Goal: Information Seeking & Learning: Learn about a topic

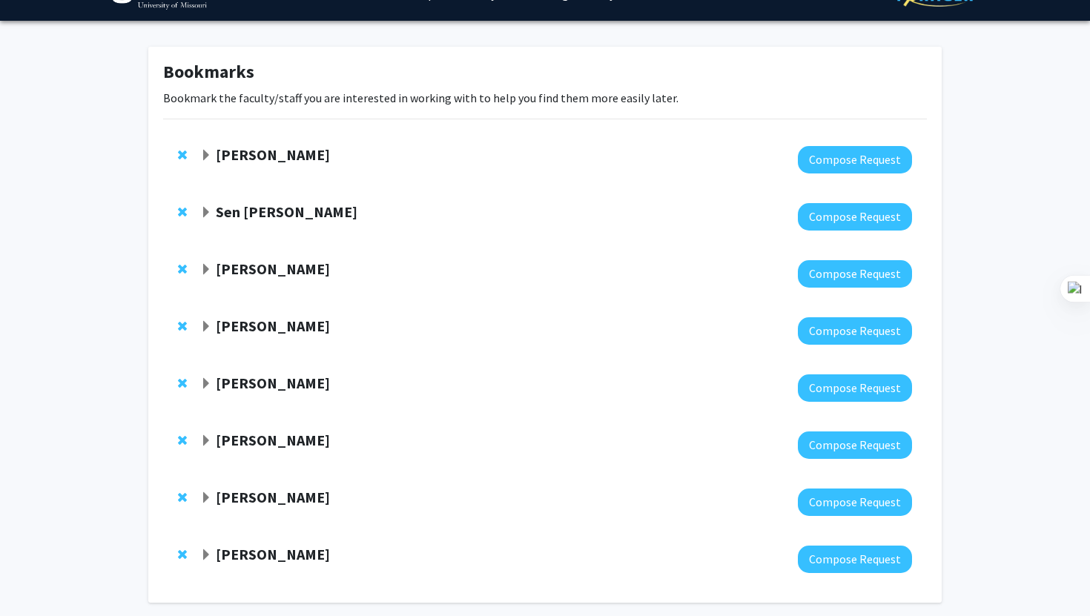
scroll to position [41, 0]
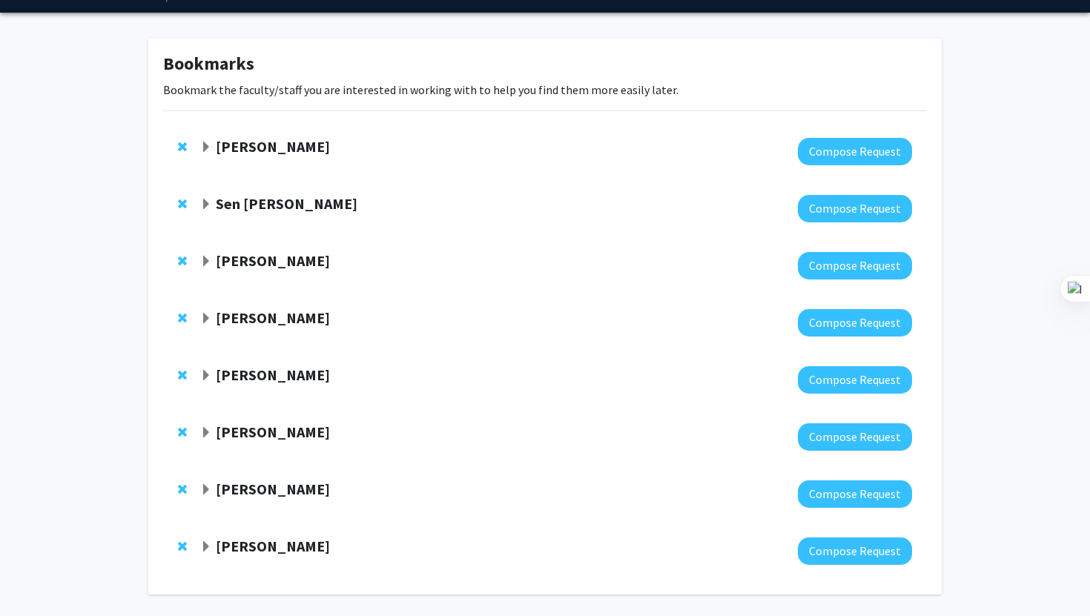
click at [313, 149] on strong "[PERSON_NAME]" at bounding box center [273, 146] width 114 height 19
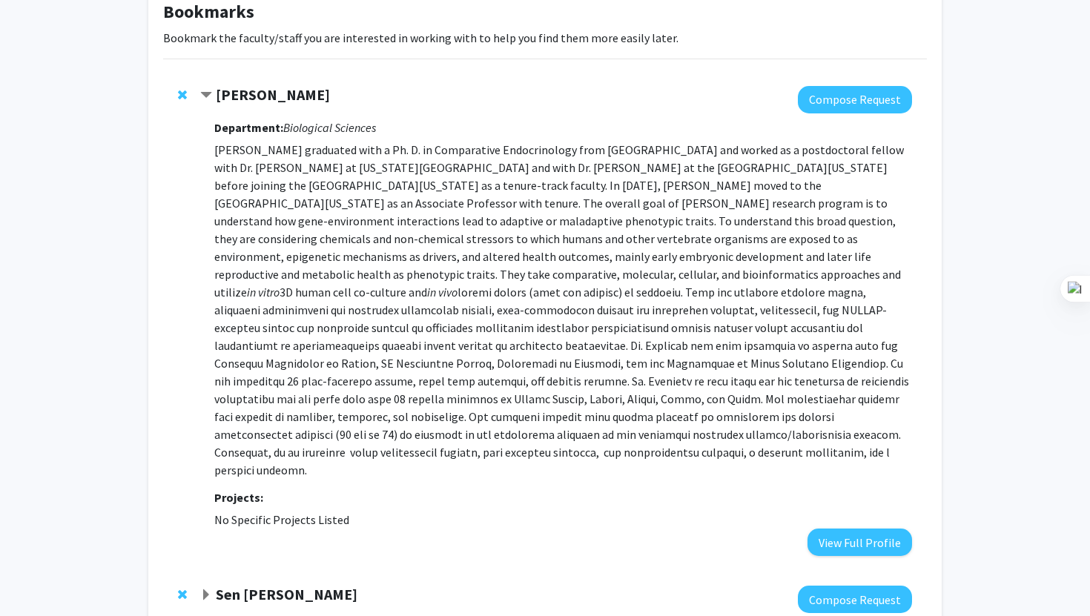
scroll to position [94, 0]
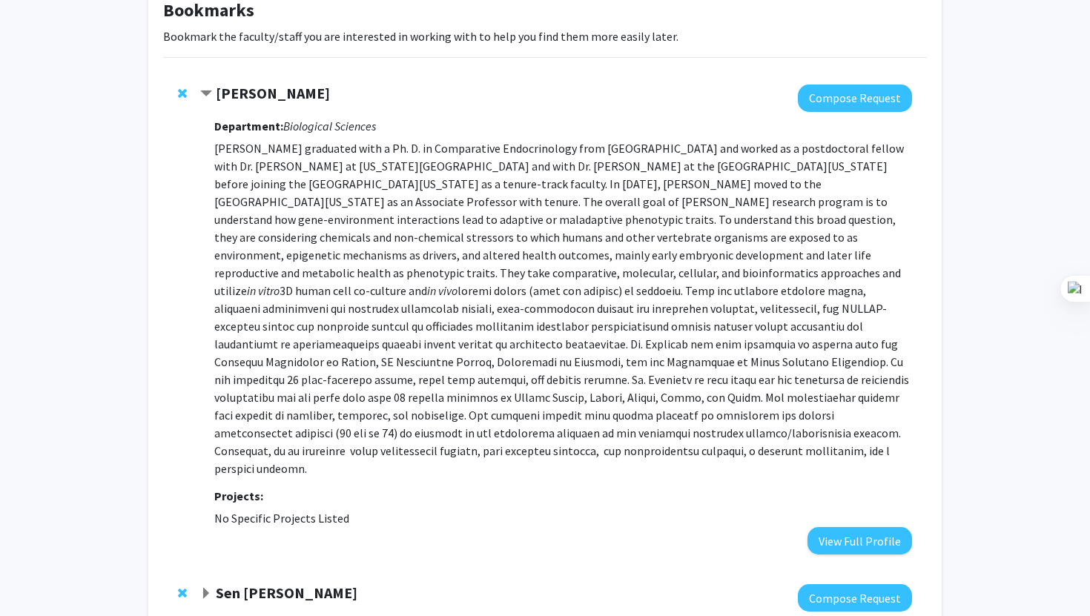
drag, startPoint x: 300, startPoint y: 452, endPoint x: 214, endPoint y: 148, distance: 315.4
click at [214, 148] on p "[PERSON_NAME] graduated with a Ph. D. in Comparative Endocrinology from [GEOGRA…" at bounding box center [563, 308] width 698 height 338
copy p "Lo. Ipsumdol sitametco adip e Se. D. ei Temporincid Utlaboreetdol magn Aliquaen…"
click at [741, 235] on p "[PERSON_NAME] graduated with a Ph. D. in Comparative Endocrinology from [GEOGRA…" at bounding box center [563, 308] width 698 height 338
drag, startPoint x: 339, startPoint y: 95, endPoint x: 220, endPoint y: 90, distance: 119.5
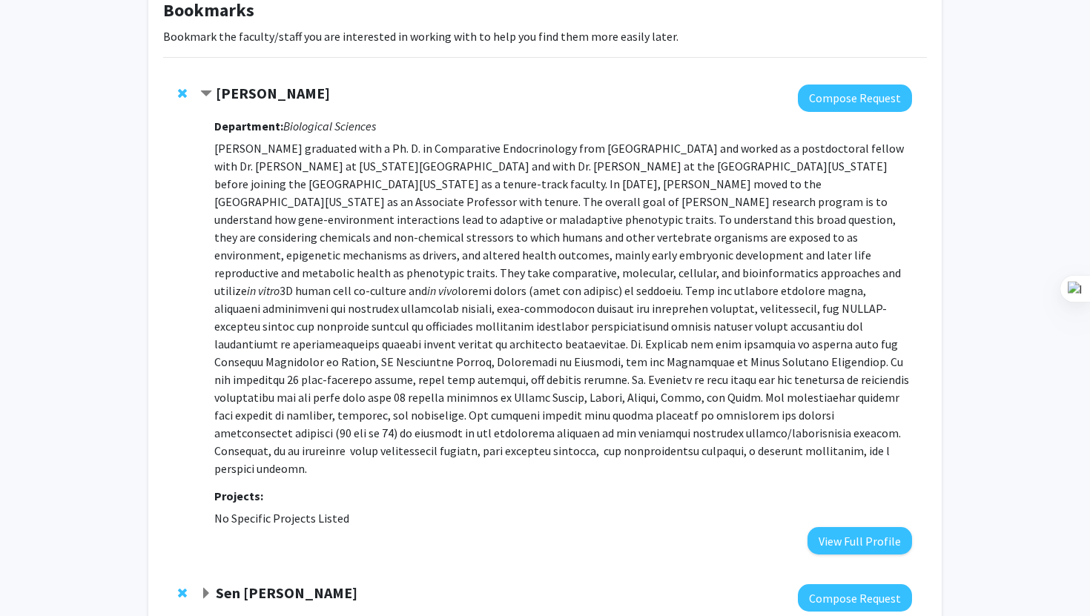
click at [220, 90] on div "[PERSON_NAME]" at bounding box center [360, 94] width 320 height 19
copy strong "[PERSON_NAME]"
click at [207, 96] on span "Contract Ramji K. Bhandari Bookmark" at bounding box center [206, 94] width 12 height 12
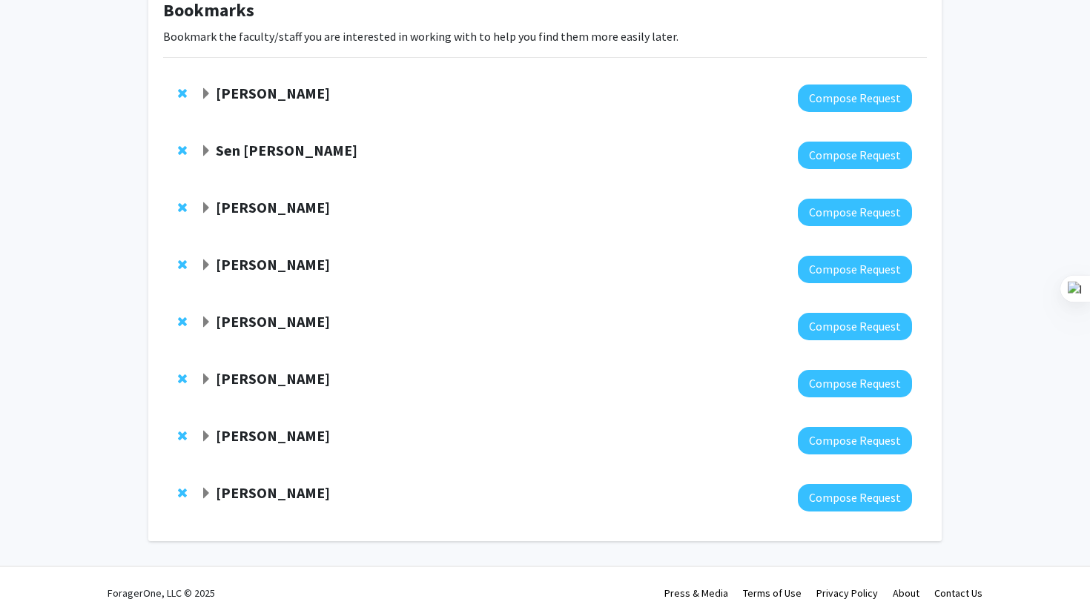
click at [203, 158] on div "Sen [PERSON_NAME]" at bounding box center [360, 151] width 320 height 19
click at [203, 150] on span "Expand Sen Xu Bookmark" at bounding box center [206, 151] width 12 height 12
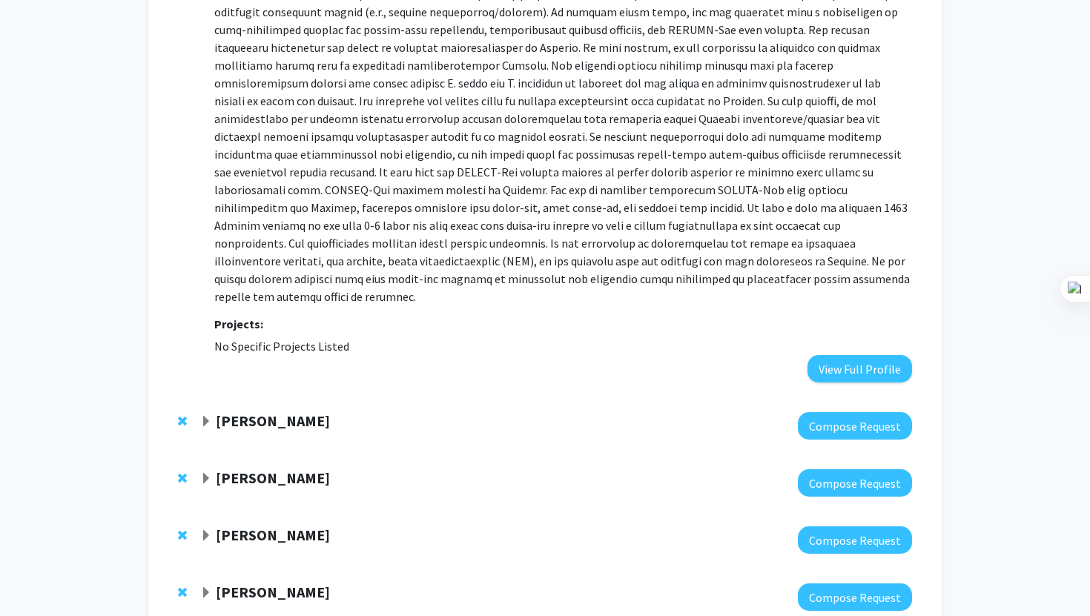
scroll to position [364, 0]
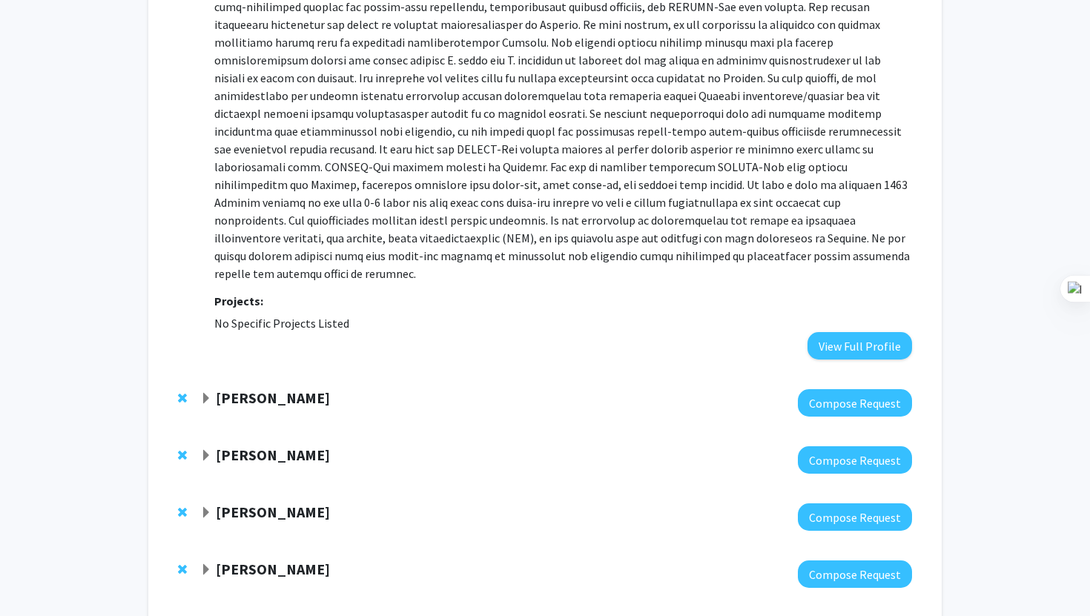
click at [203, 393] on span "Expand Bing Zhang Bookmark" at bounding box center [206, 399] width 12 height 12
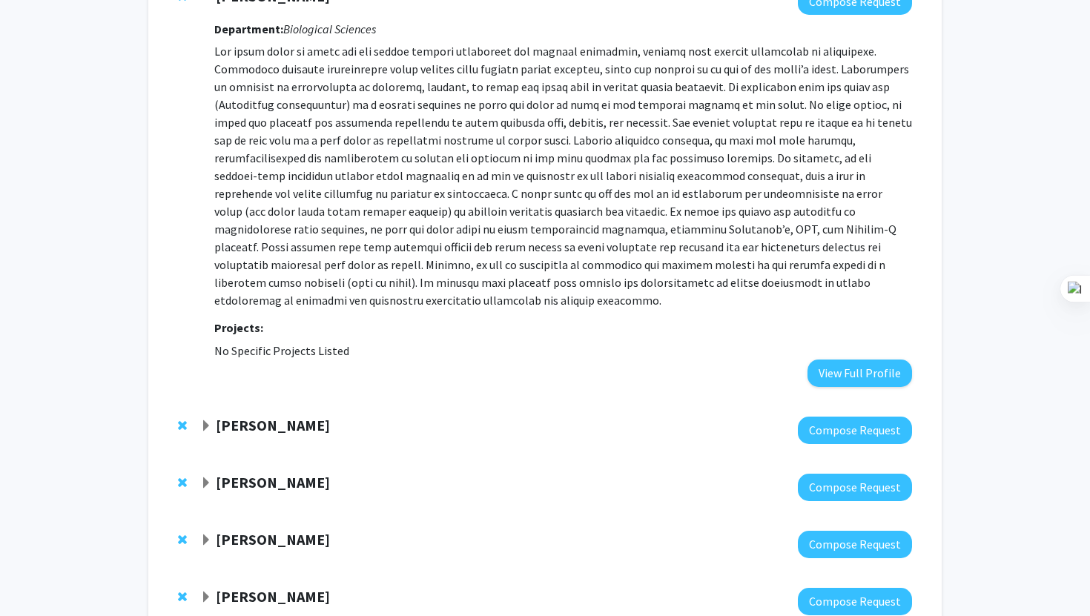
scroll to position [768, 0]
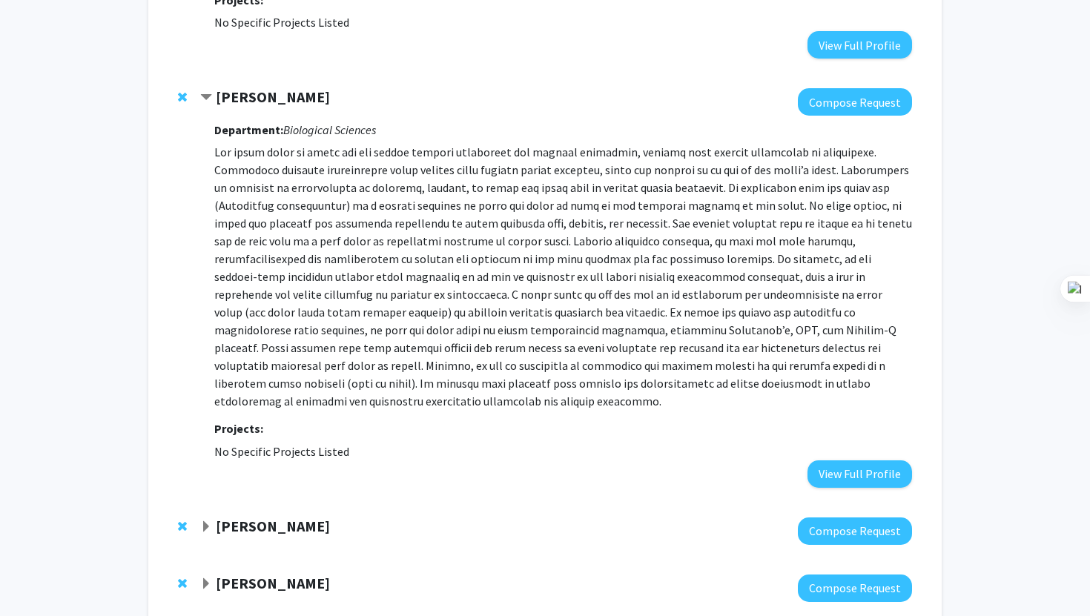
click at [248, 88] on strong "[PERSON_NAME]" at bounding box center [273, 97] width 114 height 19
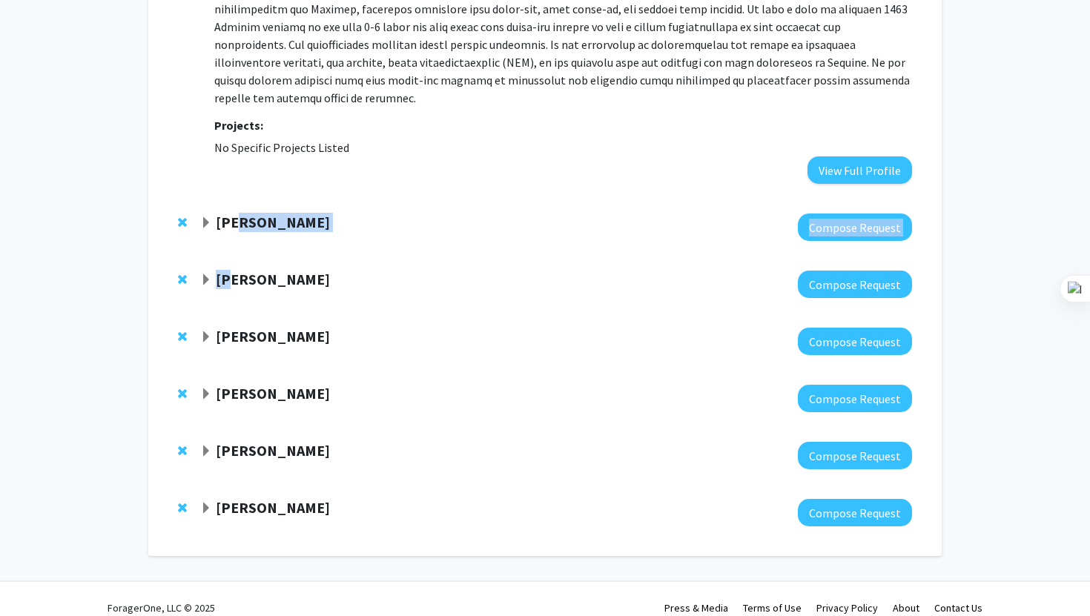
drag, startPoint x: 237, startPoint y: 205, endPoint x: 228, endPoint y: 267, distance: 62.1
click at [228, 267] on div "[PERSON_NAME] Compose Request [PERSON_NAME] Compose Request Department: Biologi…" at bounding box center [545, 83] width 786 height 918
click at [228, 270] on strong "[PERSON_NAME]" at bounding box center [273, 279] width 114 height 19
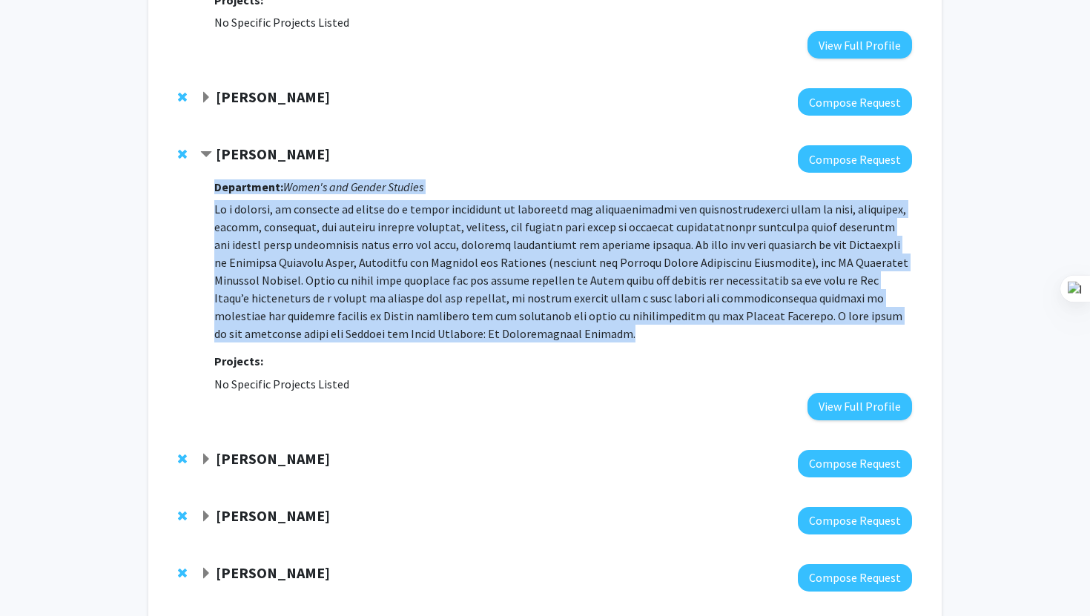
drag, startPoint x: 501, startPoint y: 321, endPoint x: 208, endPoint y: 192, distance: 320.2
click at [208, 192] on div "[PERSON_NAME] Compose Request Department: Women's and Gender Studies Projects: …" at bounding box center [556, 282] width 712 height 274
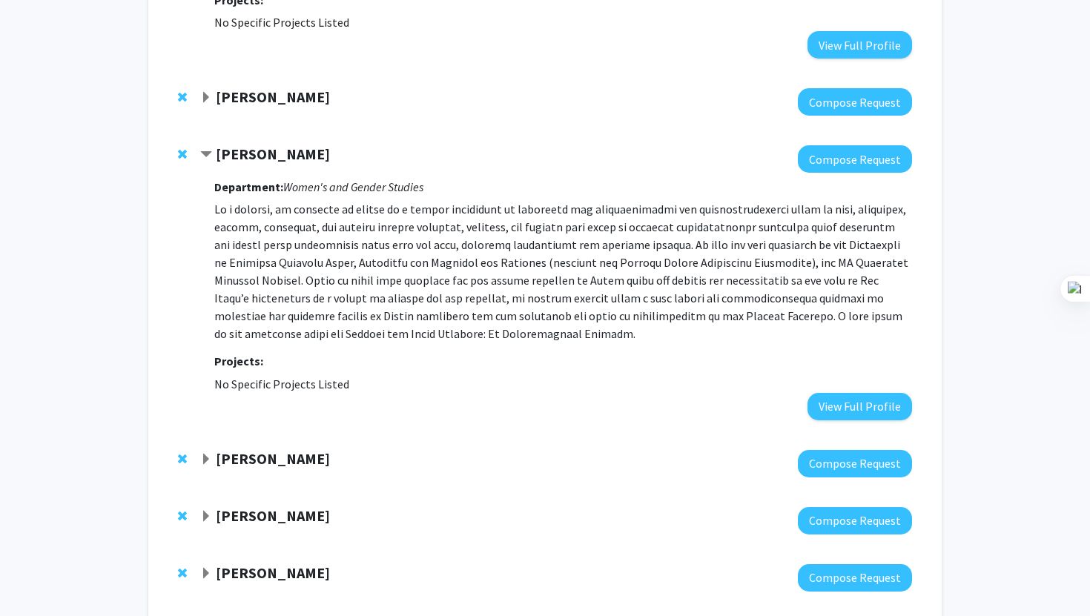
click at [246, 450] on strong "[PERSON_NAME]" at bounding box center [273, 459] width 114 height 19
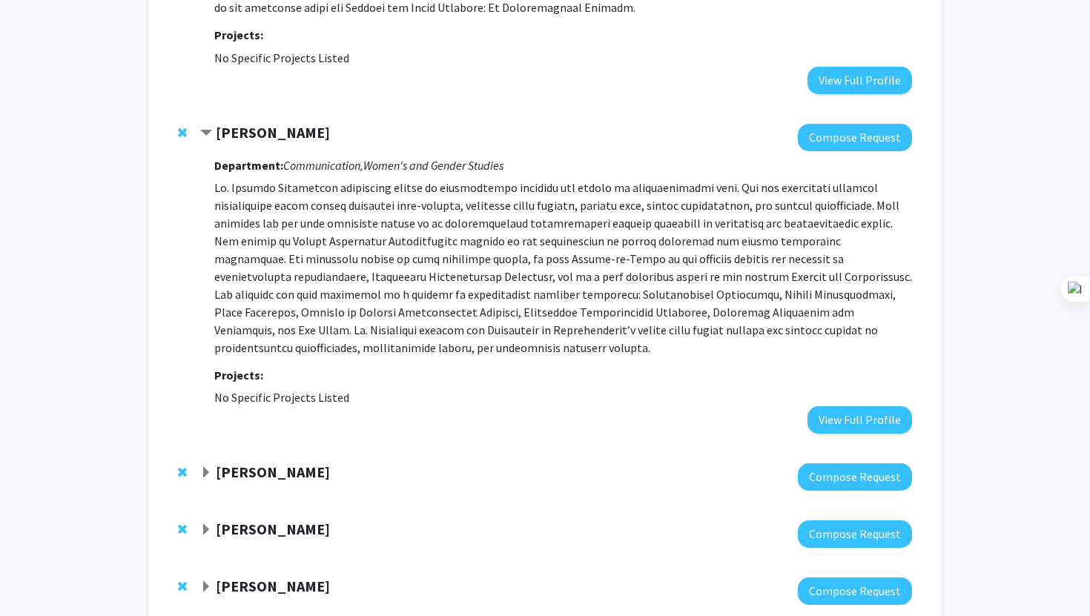
scroll to position [996, 0]
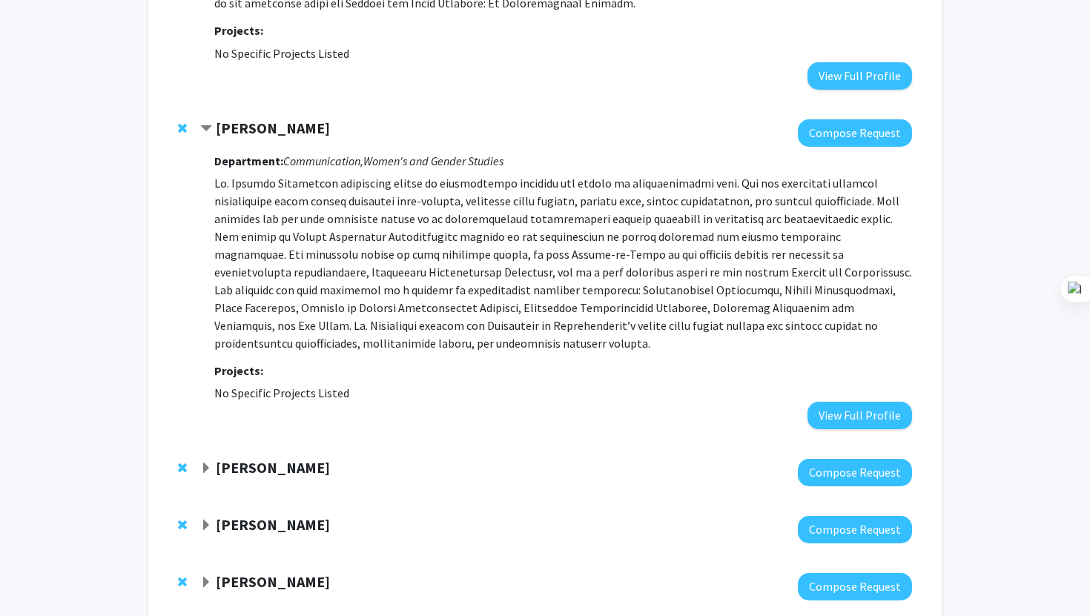
click at [294, 119] on strong "[PERSON_NAME]" at bounding box center [273, 128] width 114 height 19
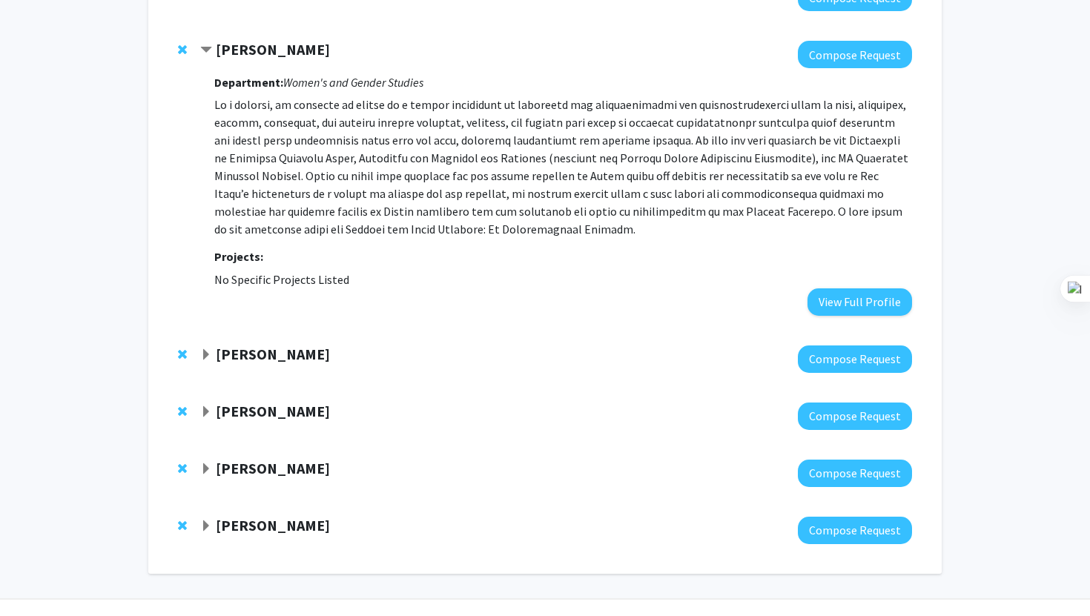
scroll to position [768, 0]
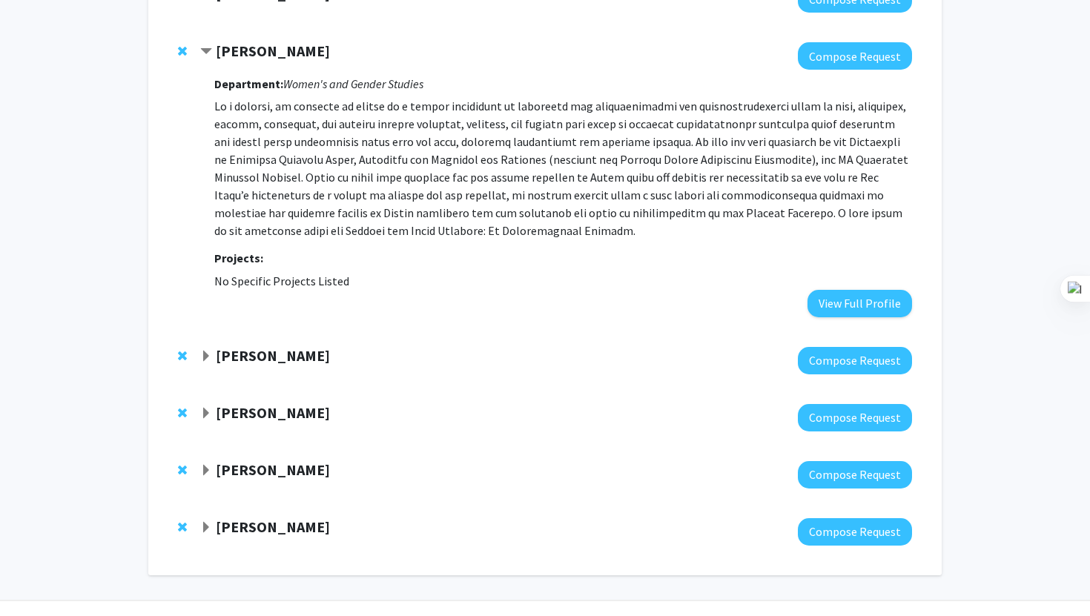
click at [251, 346] on strong "[PERSON_NAME]" at bounding box center [273, 355] width 114 height 19
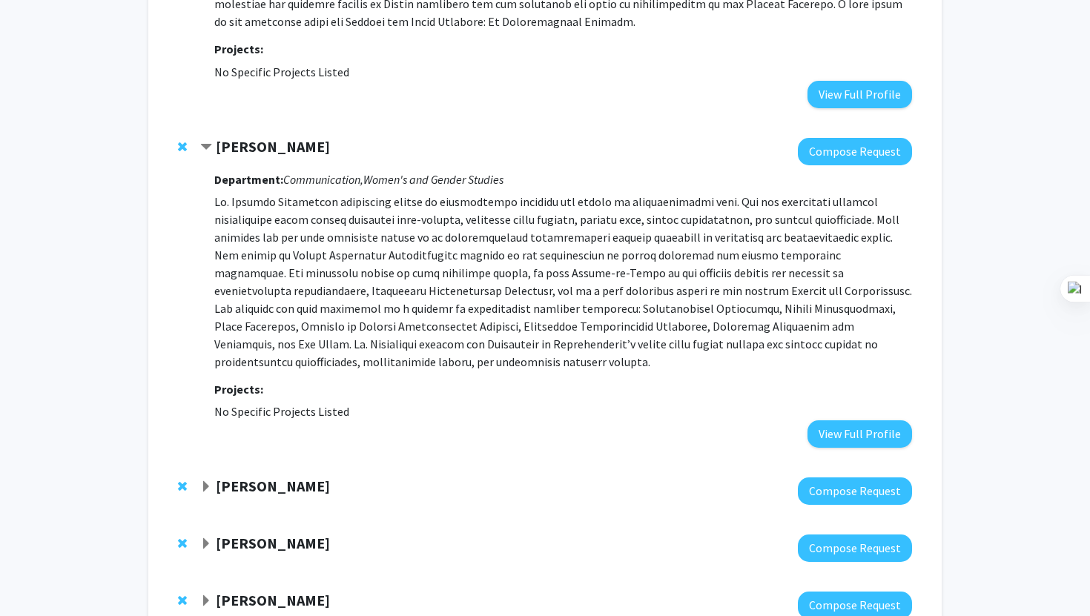
scroll to position [984, 0]
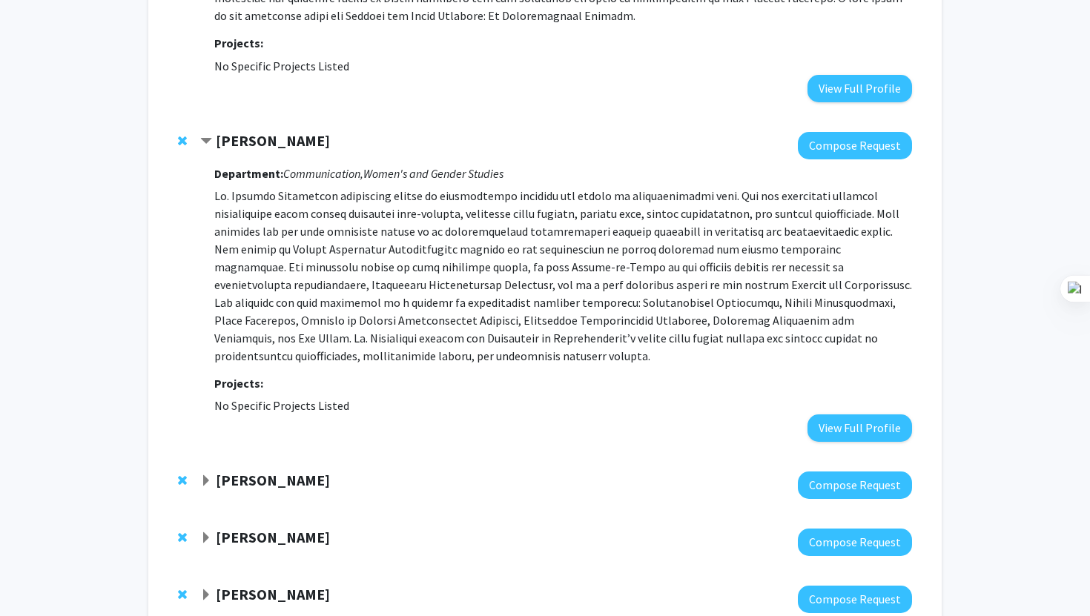
click at [330, 131] on strong "[PERSON_NAME]" at bounding box center [273, 140] width 114 height 19
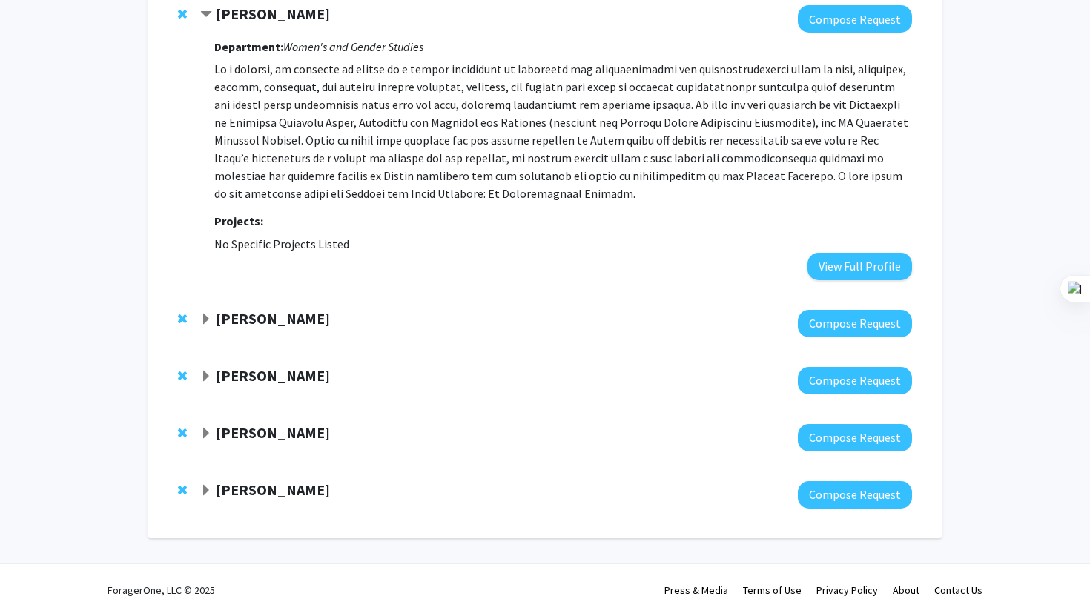
scroll to position [787, 0]
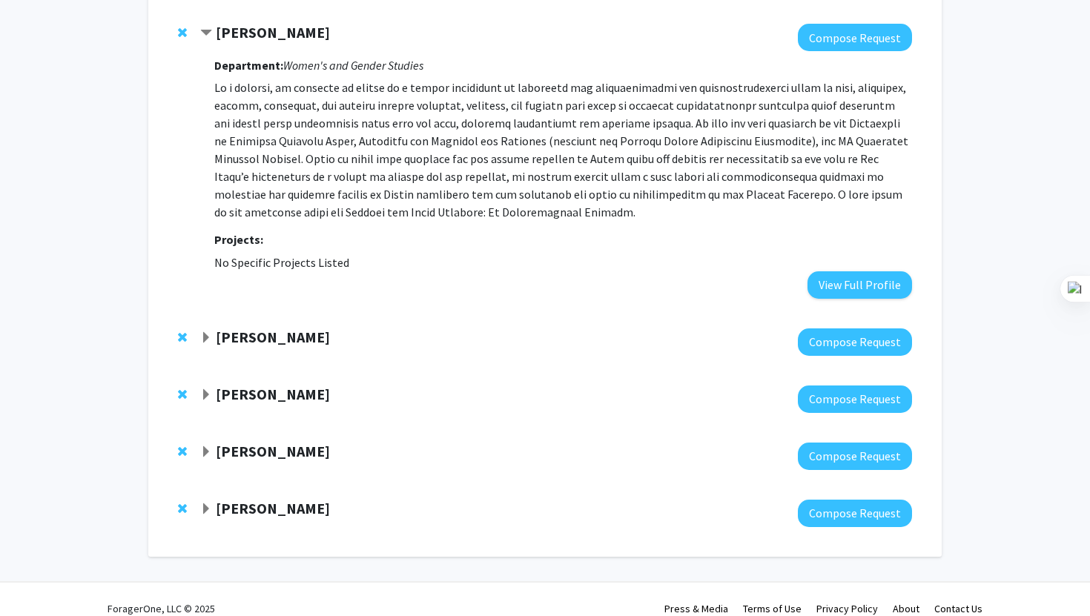
click at [240, 385] on strong "[PERSON_NAME]" at bounding box center [273, 394] width 114 height 19
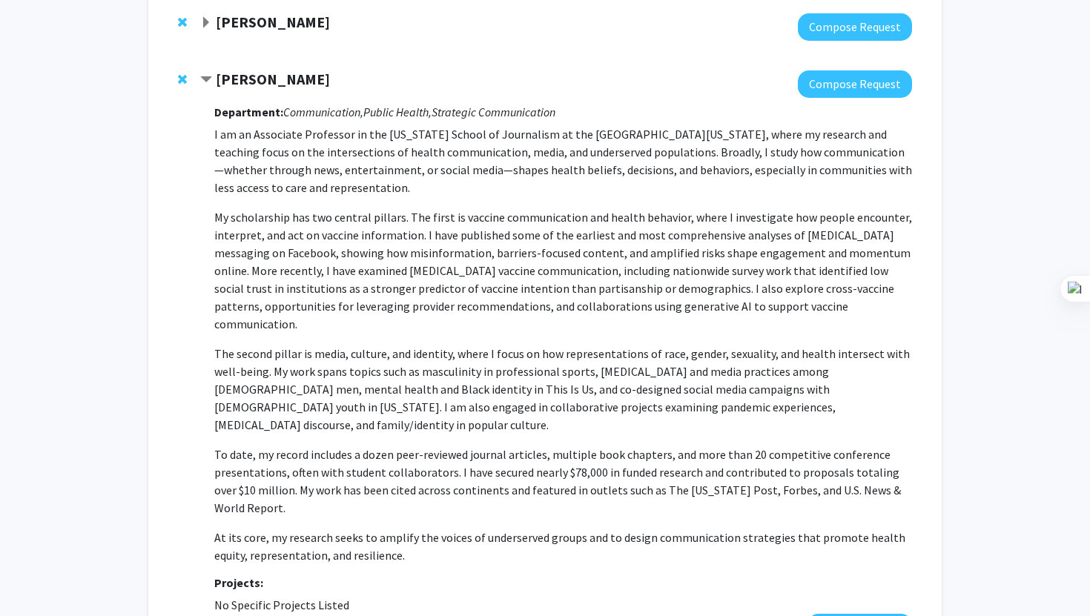
scroll to position [1113, 0]
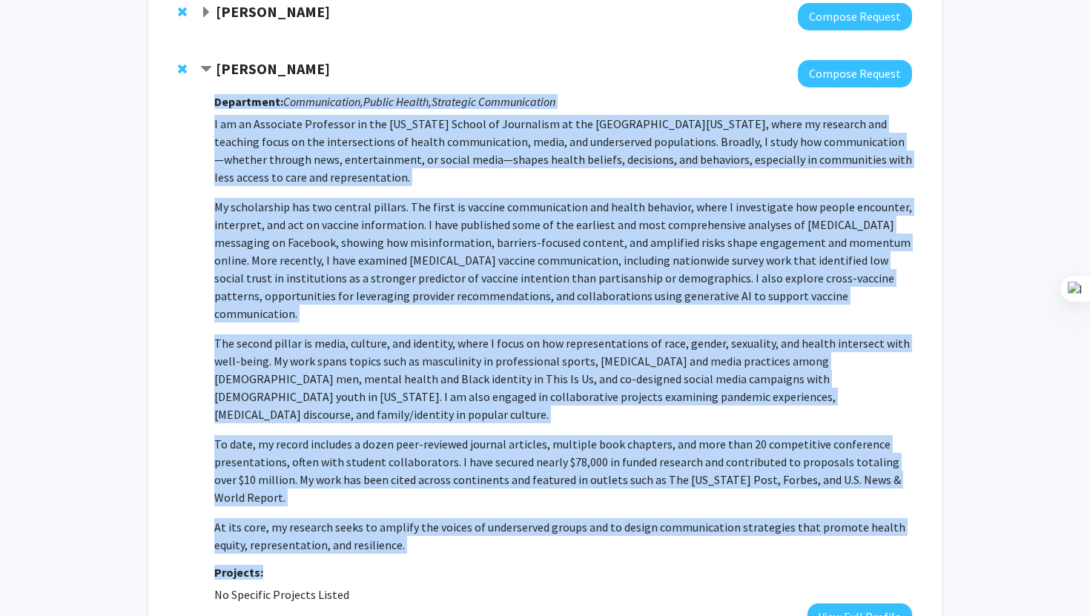
drag, startPoint x: 212, startPoint y: 103, endPoint x: 499, endPoint y: 524, distance: 509.2
click at [499, 524] on div "[PERSON_NAME] Compose Request Department: Communication, Public Health, Strateg…" at bounding box center [556, 345] width 712 height 571
copy div "Loremipsum: Dolorsitametc, Adipis Elitse, Doeiusmod Temporincidid U la et Dolor…"
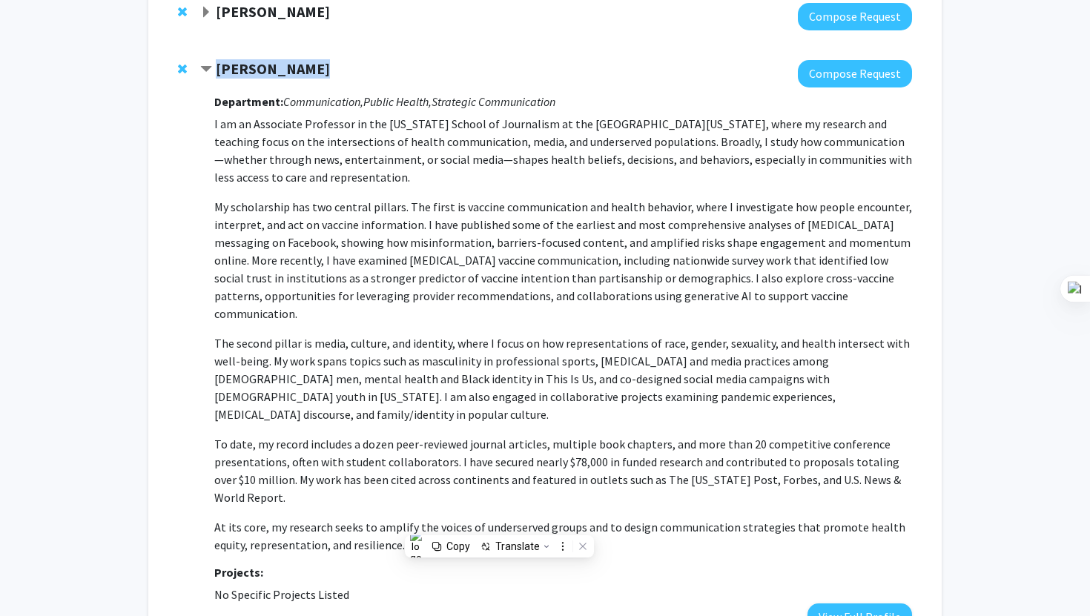
drag, startPoint x: 306, startPoint y: 50, endPoint x: 220, endPoint y: 50, distance: 86.8
click at [220, 60] on div "[PERSON_NAME]" at bounding box center [360, 69] width 320 height 19
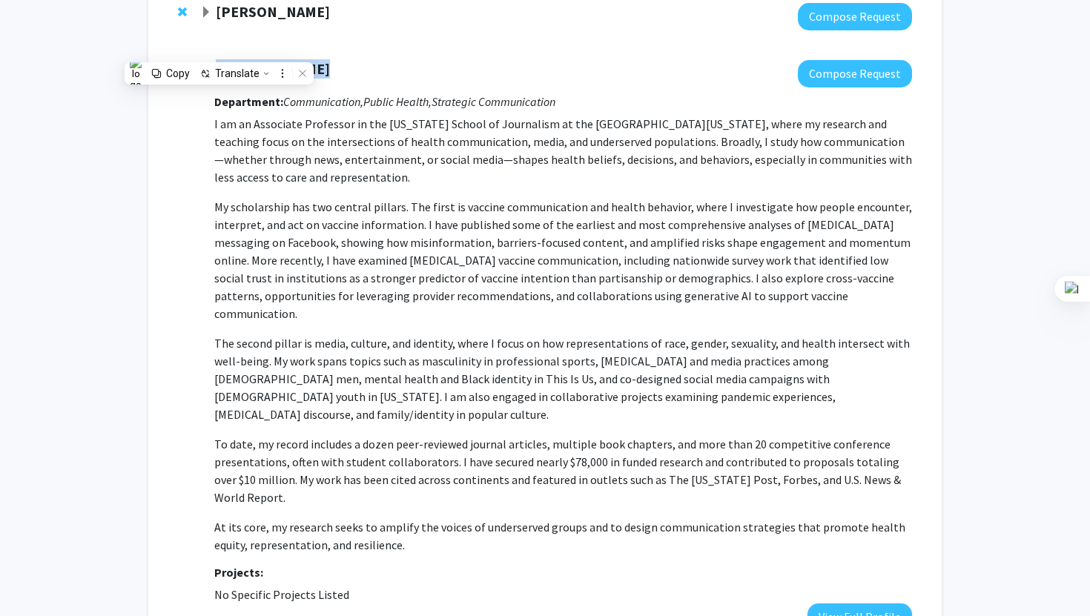
copy strong "[PERSON_NAME]"
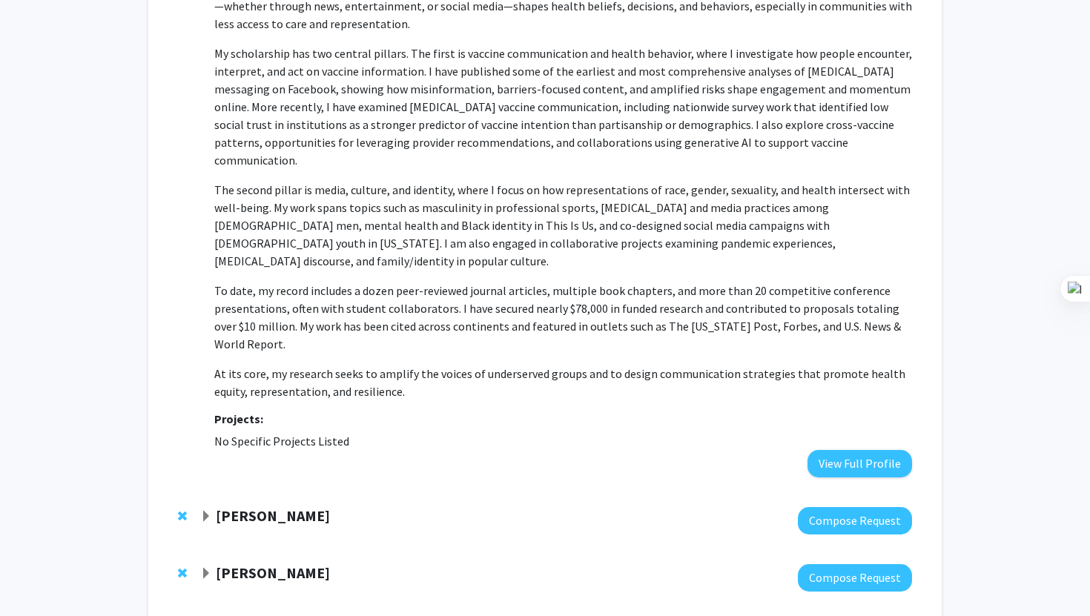
scroll to position [1296, 0]
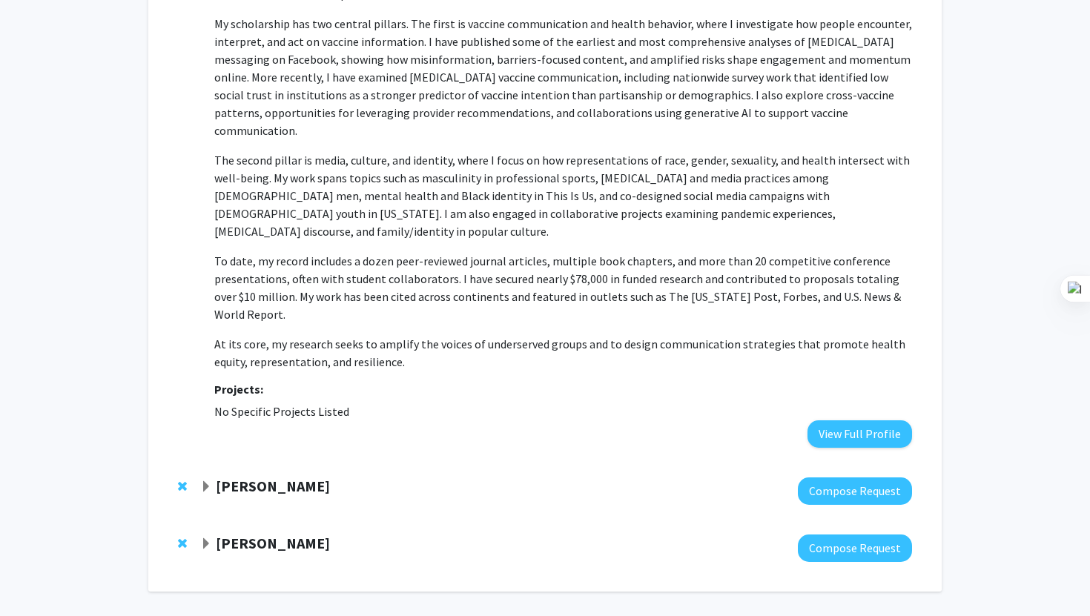
click at [241, 477] on strong "[PERSON_NAME]" at bounding box center [273, 486] width 114 height 19
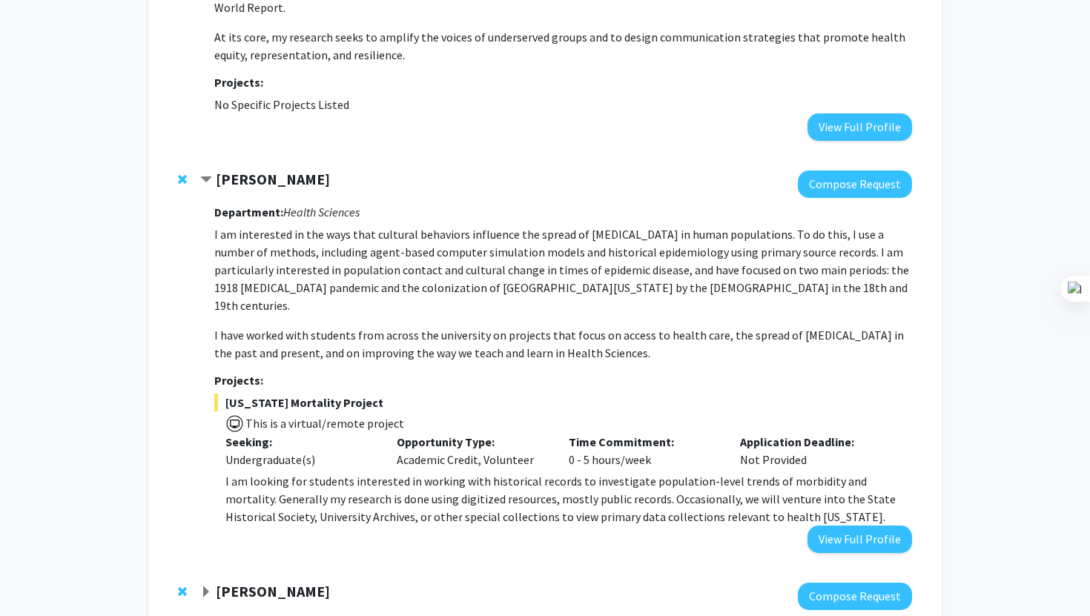
scroll to position [1633, 0]
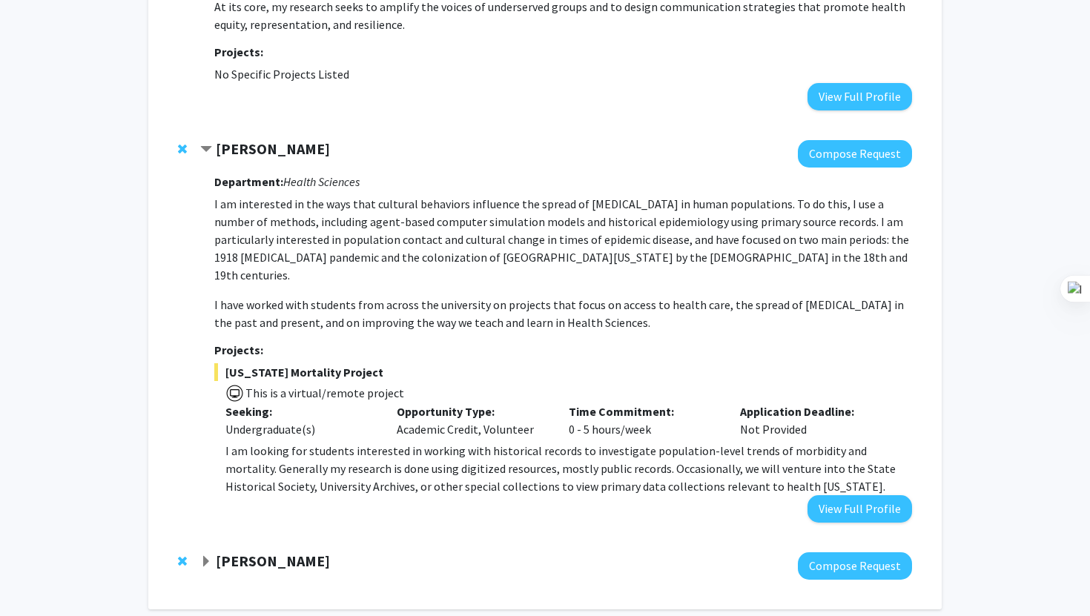
click at [287, 552] on strong "[PERSON_NAME]" at bounding box center [273, 561] width 114 height 19
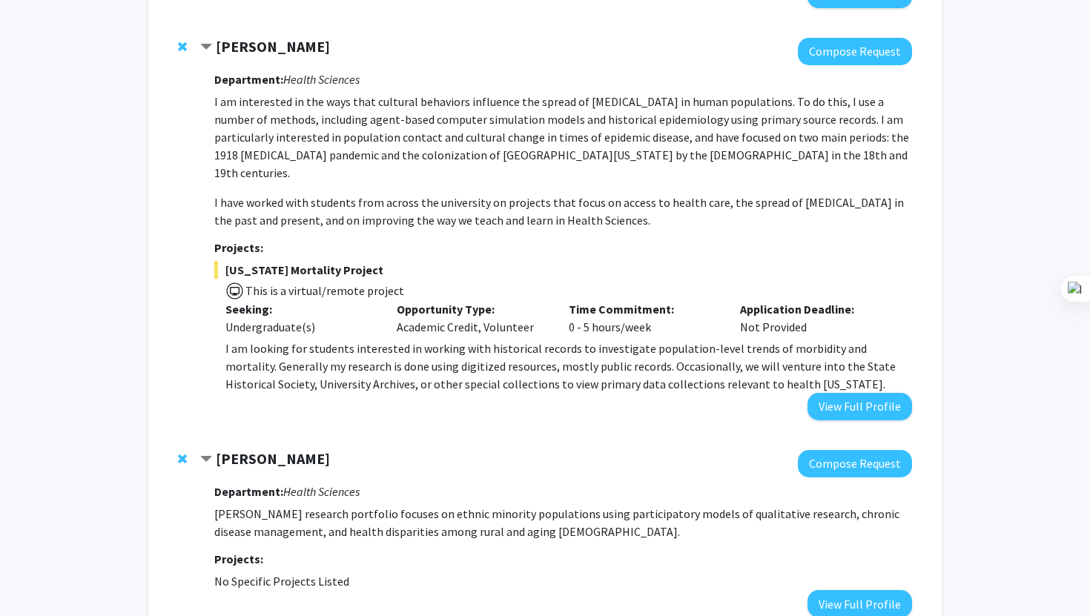
scroll to position [1742, 0]
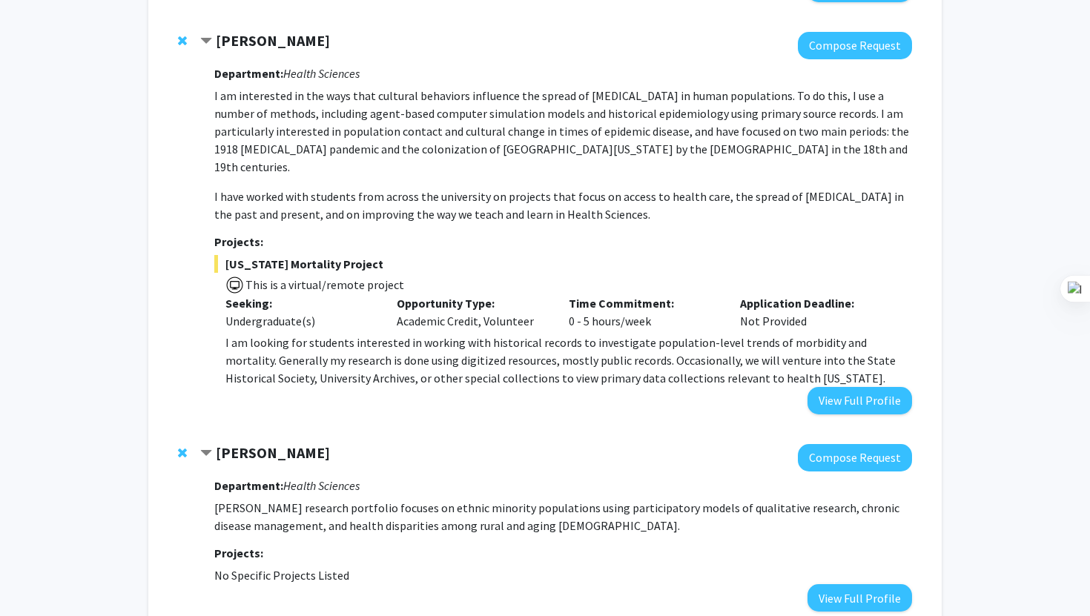
click at [260, 444] on strong "[PERSON_NAME]" at bounding box center [273, 453] width 114 height 19
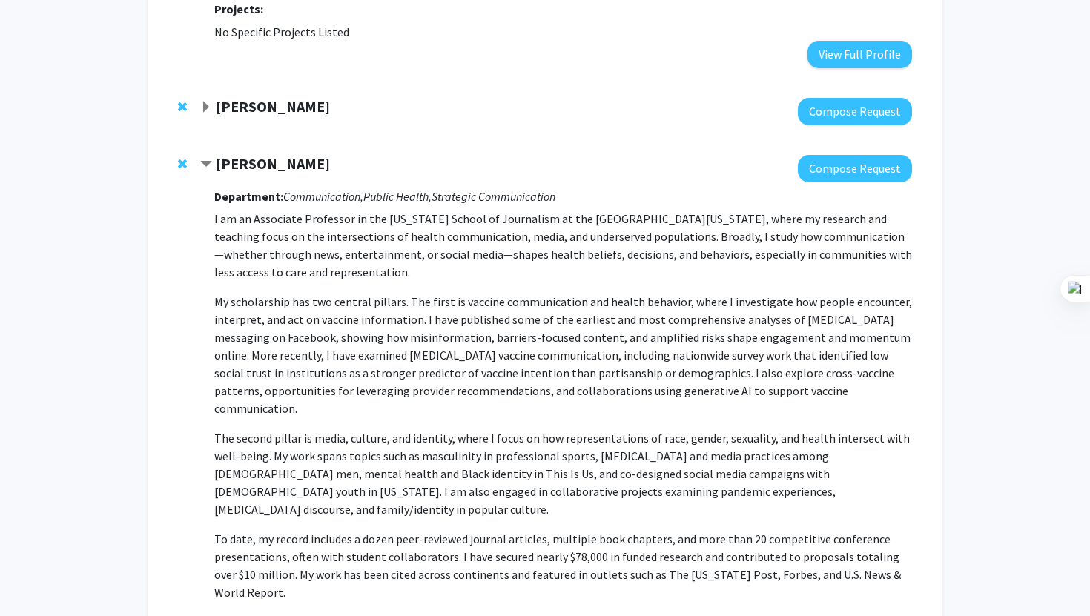
scroll to position [822, 0]
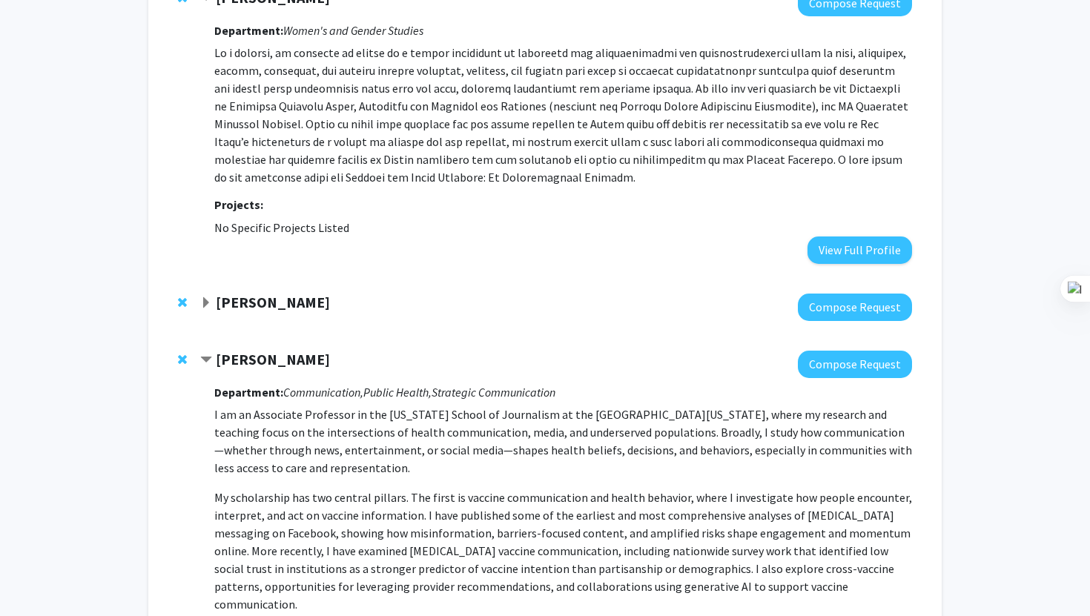
click at [249, 350] on strong "[PERSON_NAME]" at bounding box center [273, 359] width 114 height 19
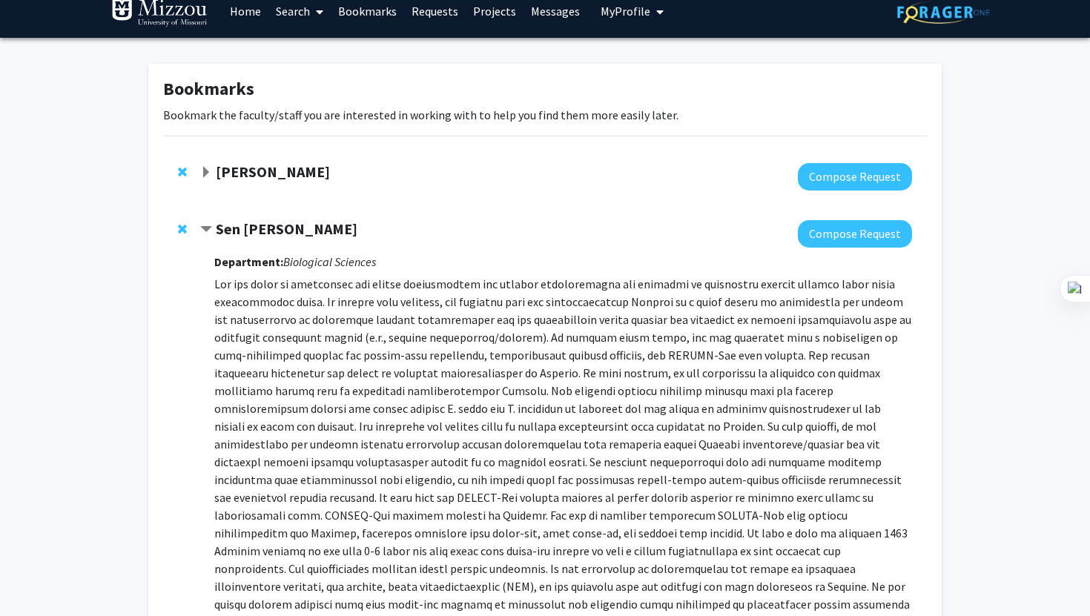
scroll to position [18, 0]
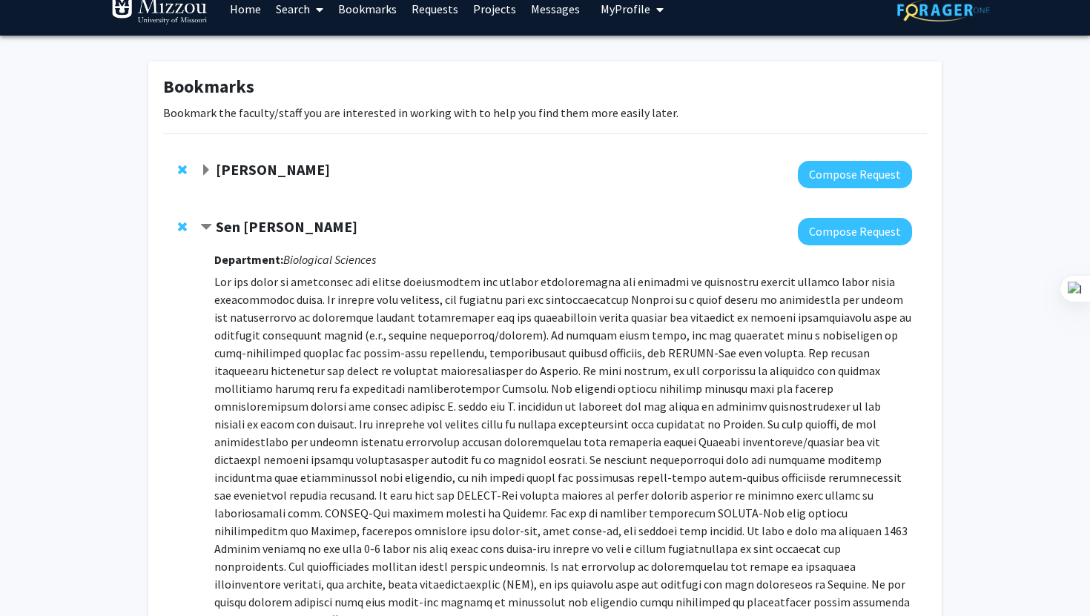
click at [250, 231] on strong "Sen [PERSON_NAME]" at bounding box center [287, 226] width 142 height 19
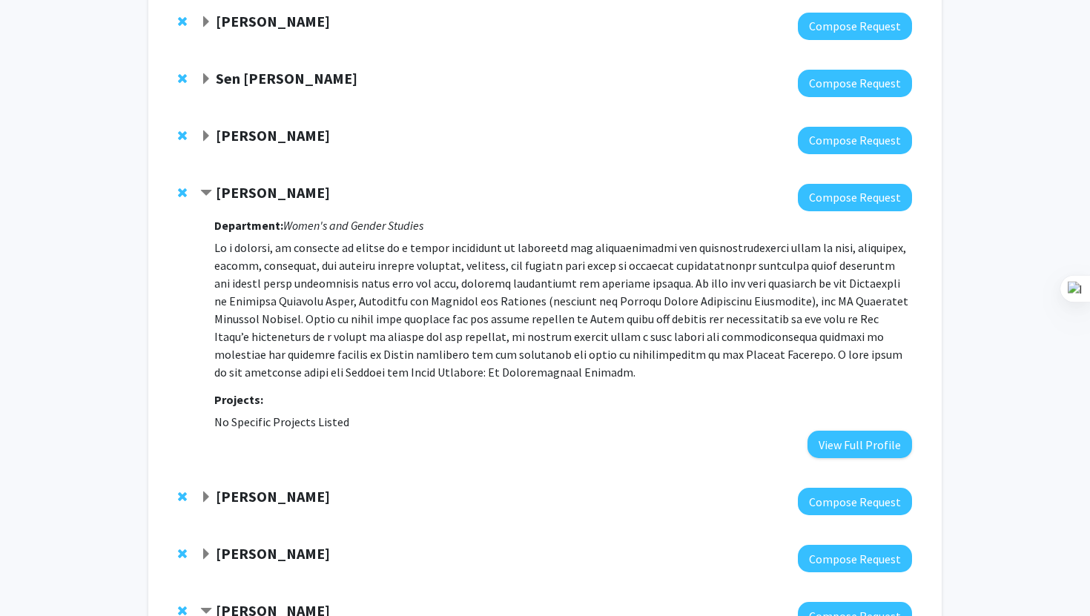
scroll to position [188, 0]
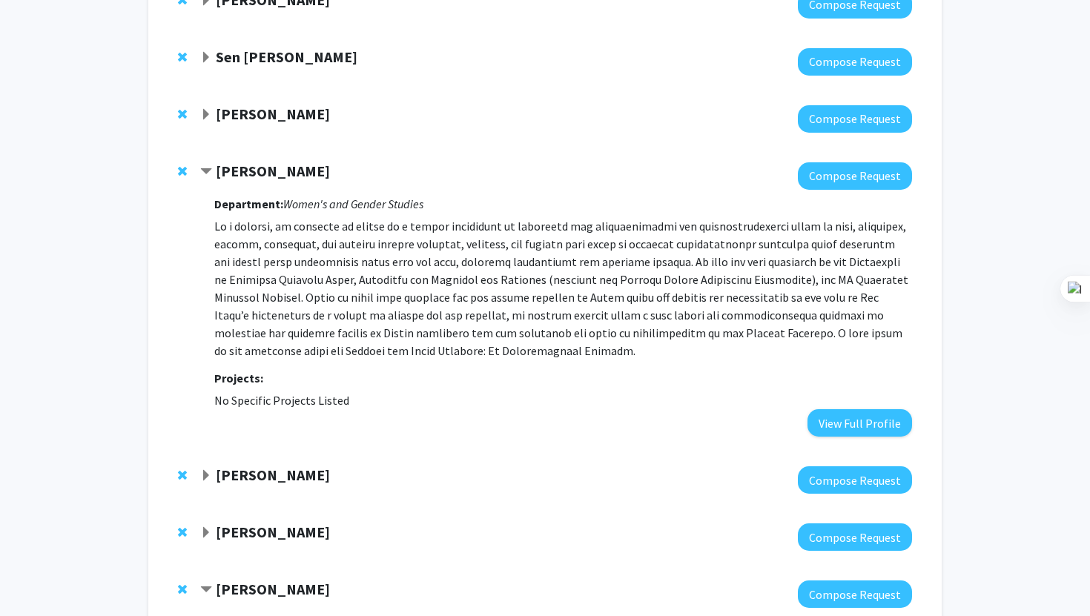
click at [289, 180] on strong "[PERSON_NAME]" at bounding box center [273, 171] width 114 height 19
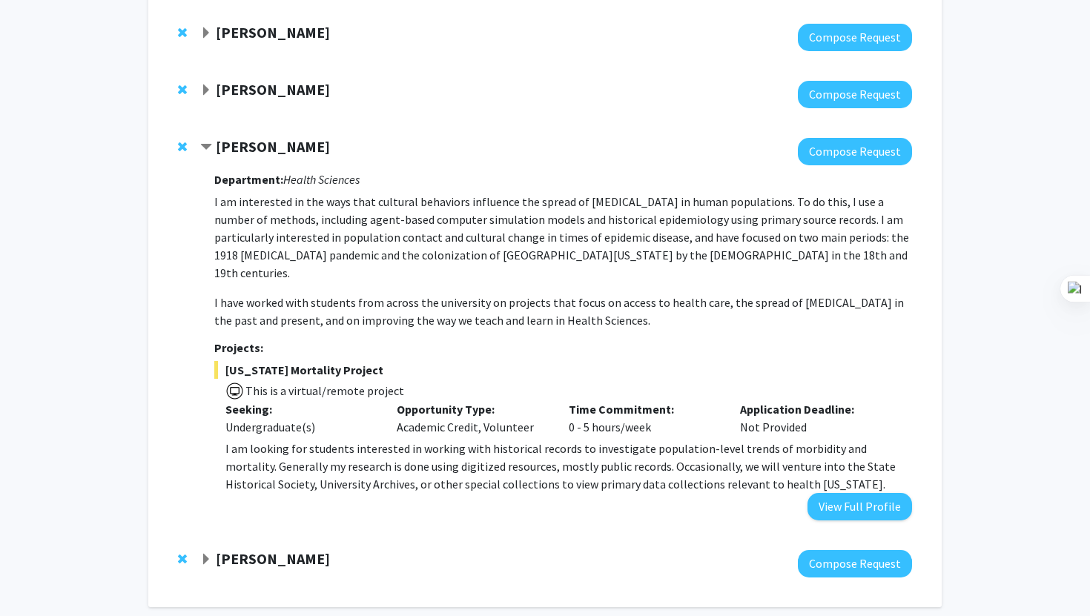
scroll to position [384, 0]
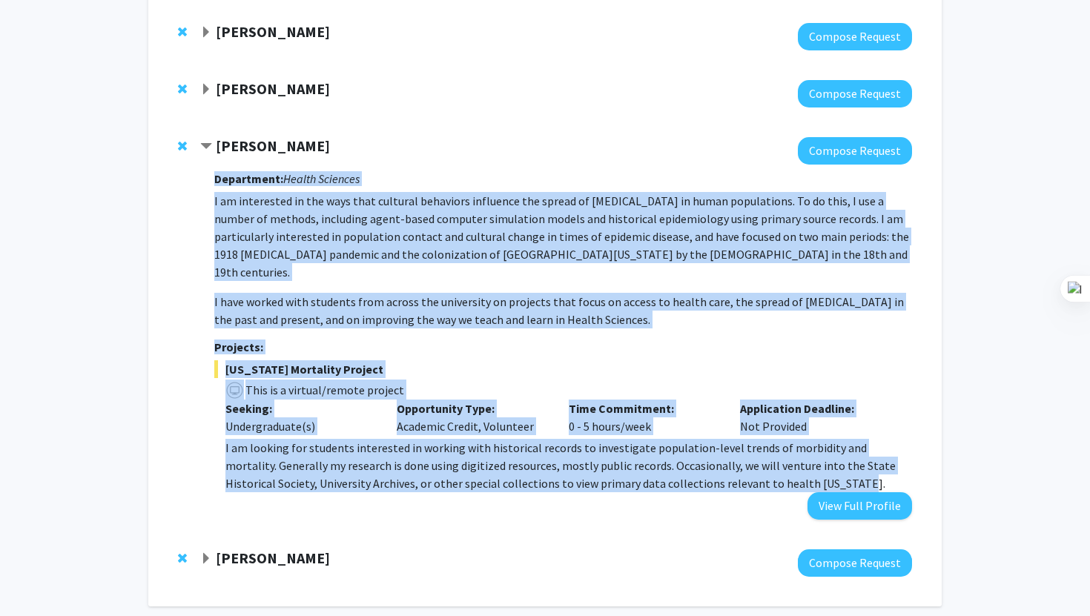
drag, startPoint x: 211, startPoint y: 194, endPoint x: 809, endPoint y: 472, distance: 660.1
click at [809, 472] on div "[PERSON_NAME] Compose Request Department: Health Sciences I am interested in th…" at bounding box center [556, 328] width 712 height 383
copy div "Loremipsum: Dolors Ametcons A el seddoeiusm te inc utla etdo magnaali enimadmin…"
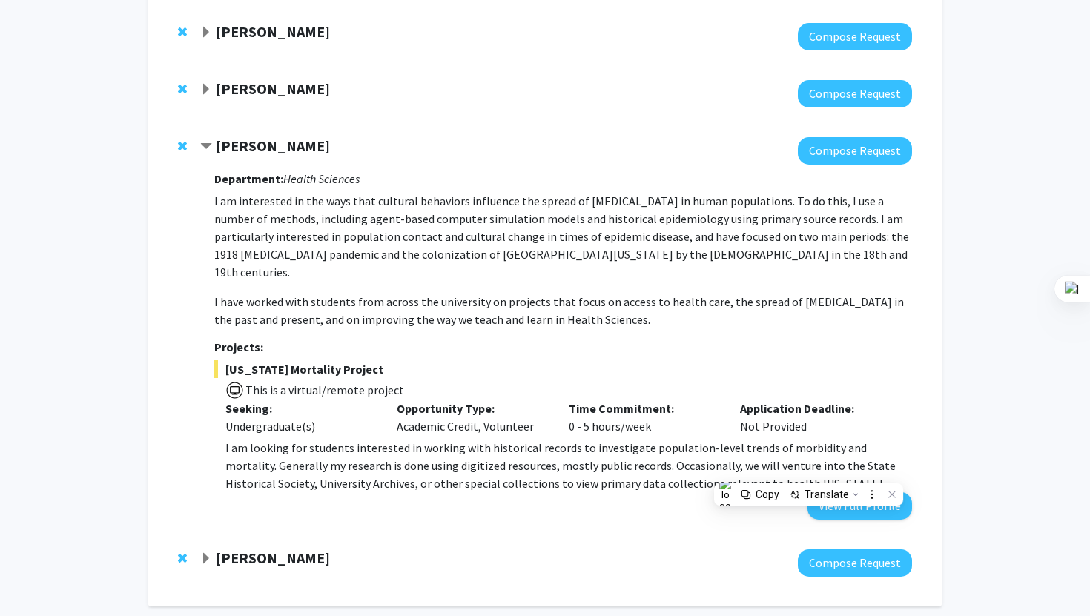
click at [1011, 224] on div "Bookmarks Bookmark the faculty/staff you are interested in working with to help…" at bounding box center [545, 154] width 1090 height 971
click at [296, 136] on div "[PERSON_NAME] Compose Request Department: Health Sciences I am interested in th…" at bounding box center [545, 328] width 764 height 412
click at [296, 145] on strong "[PERSON_NAME]" at bounding box center [273, 145] width 114 height 19
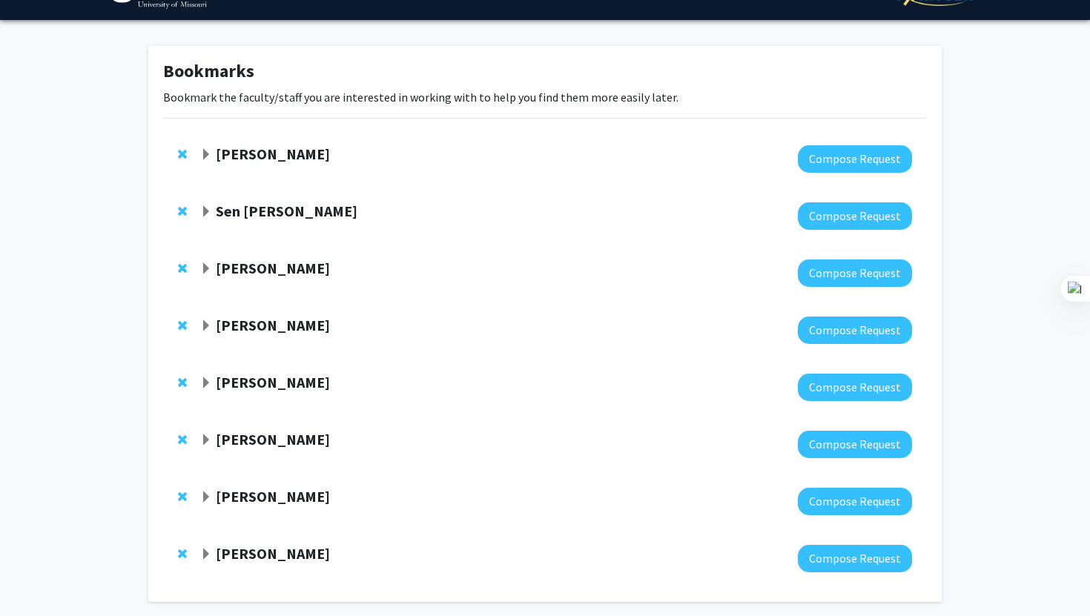
scroll to position [0, 0]
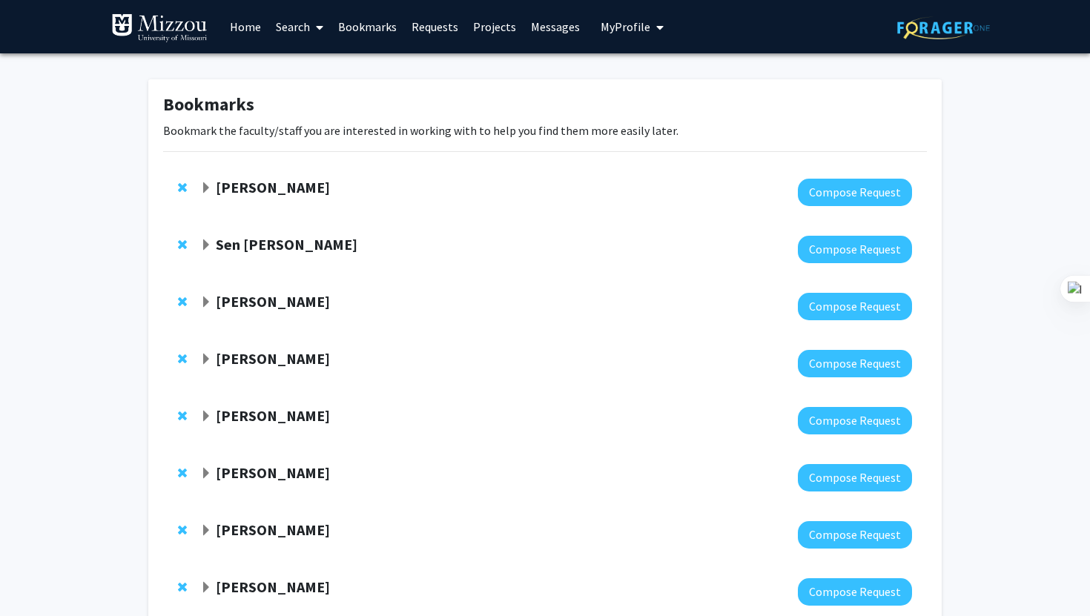
click at [234, 305] on strong "[PERSON_NAME]" at bounding box center [273, 301] width 114 height 19
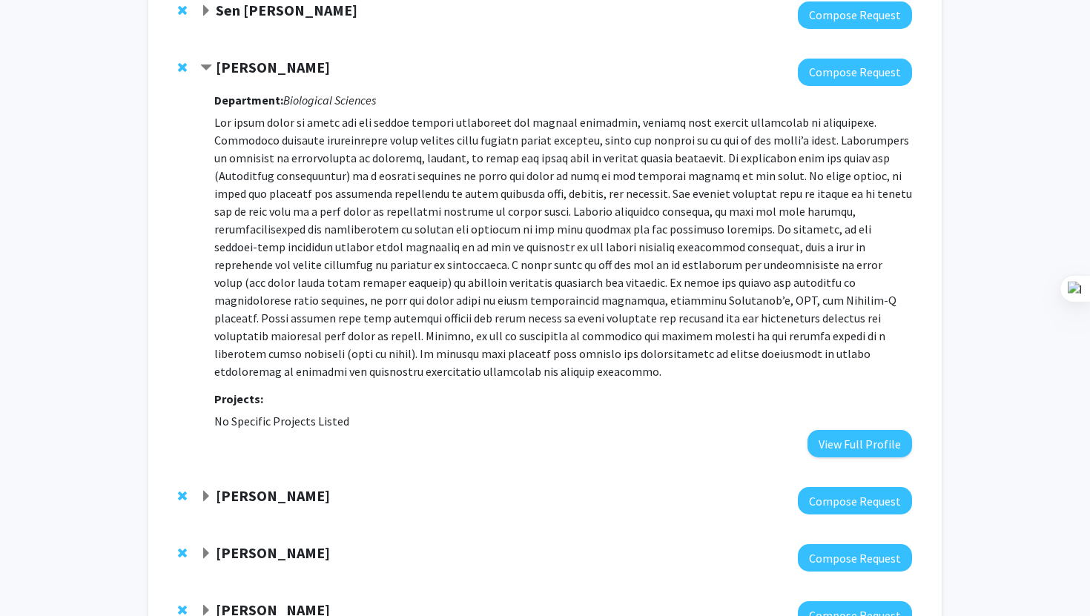
scroll to position [256, 0]
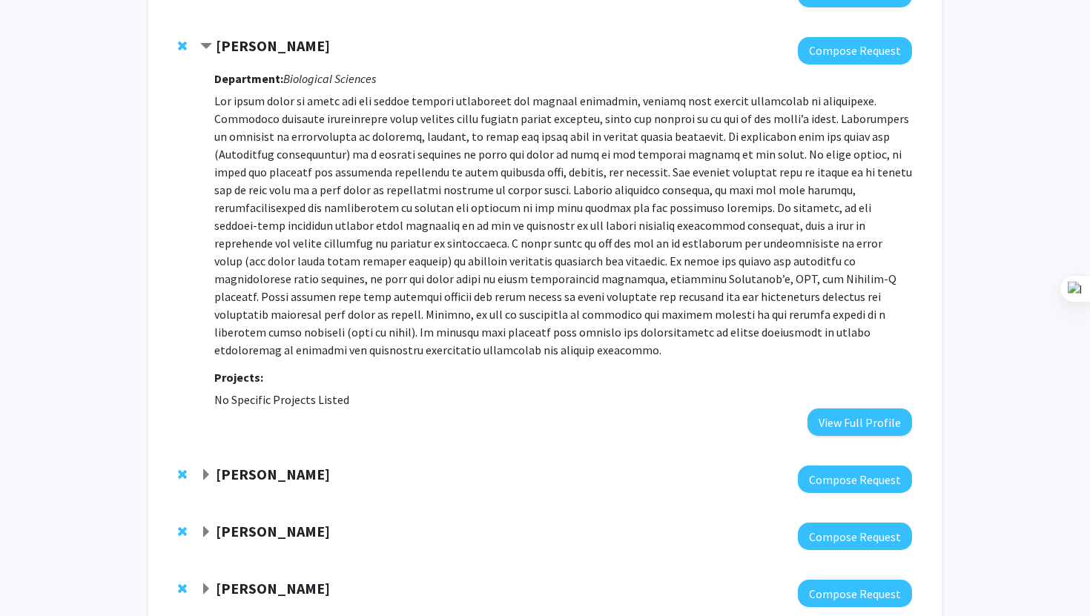
click at [284, 465] on strong "[PERSON_NAME]" at bounding box center [273, 474] width 114 height 19
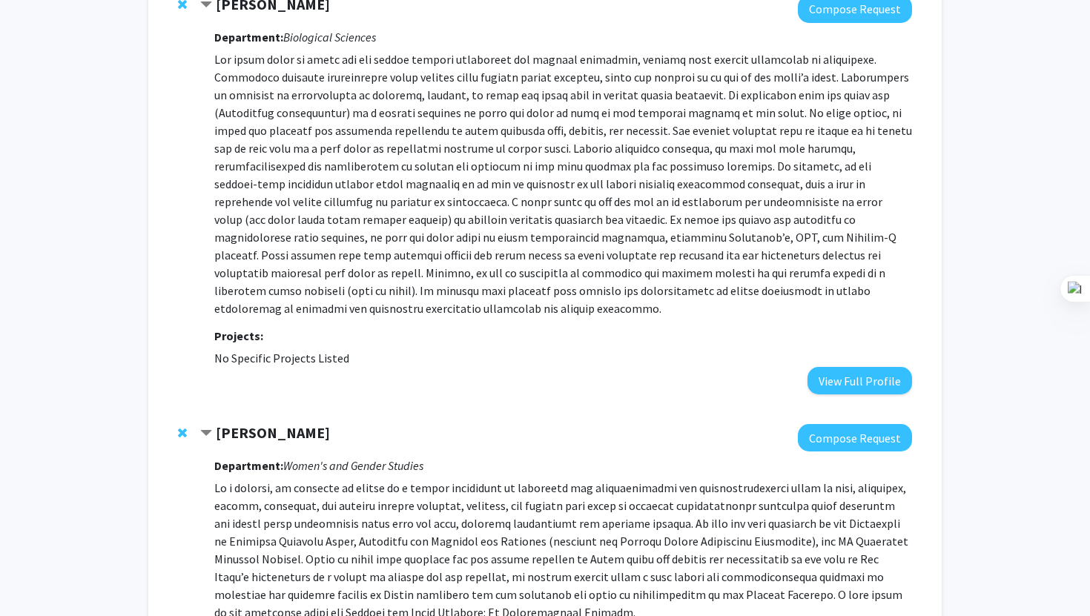
scroll to position [283, 0]
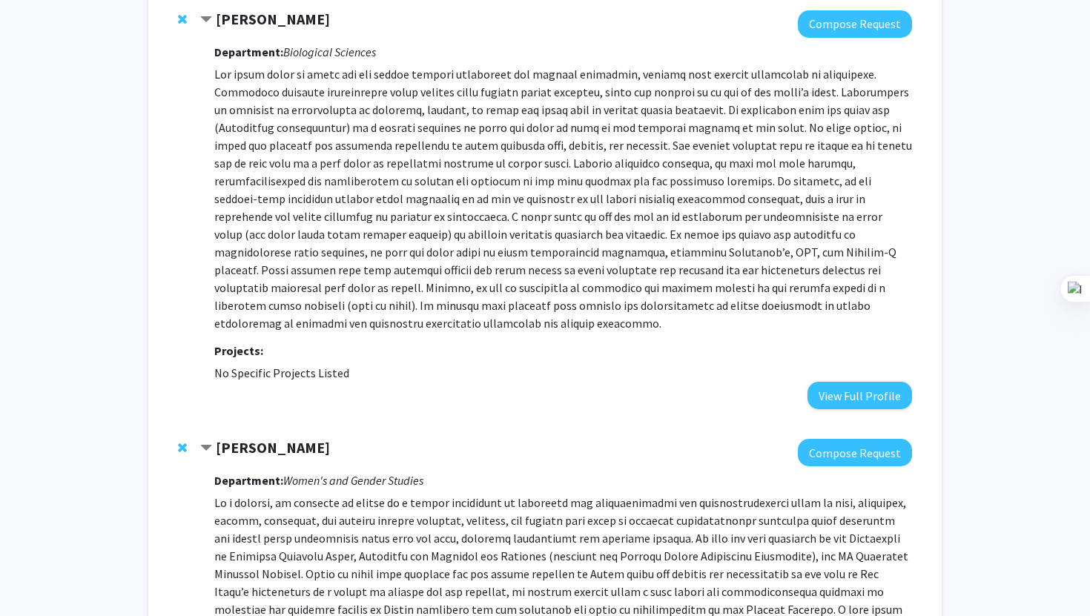
click at [256, 438] on strong "[PERSON_NAME]" at bounding box center [273, 447] width 114 height 19
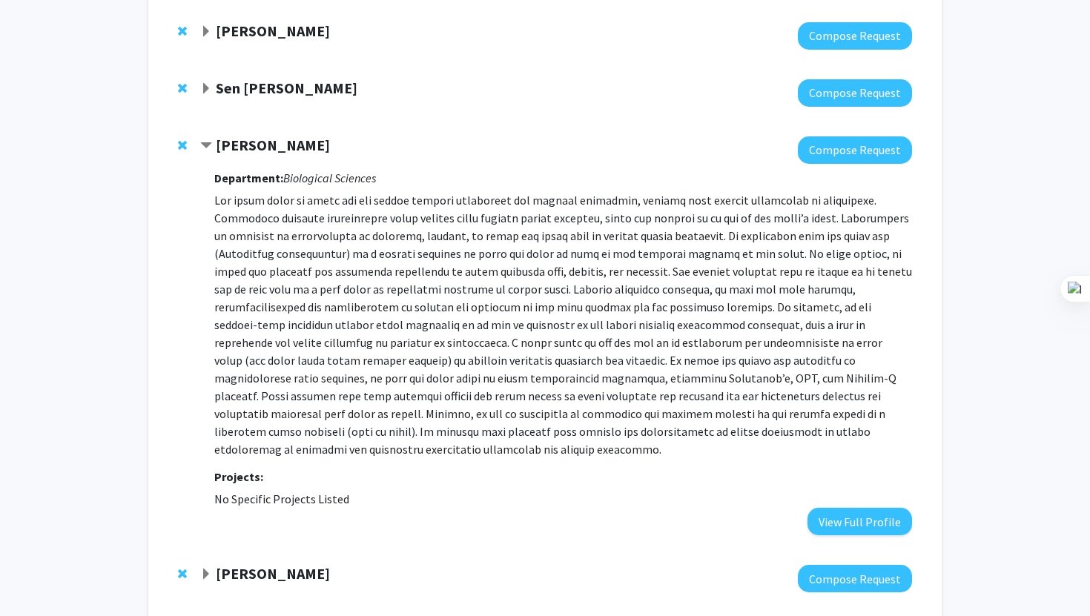
scroll to position [67, 0]
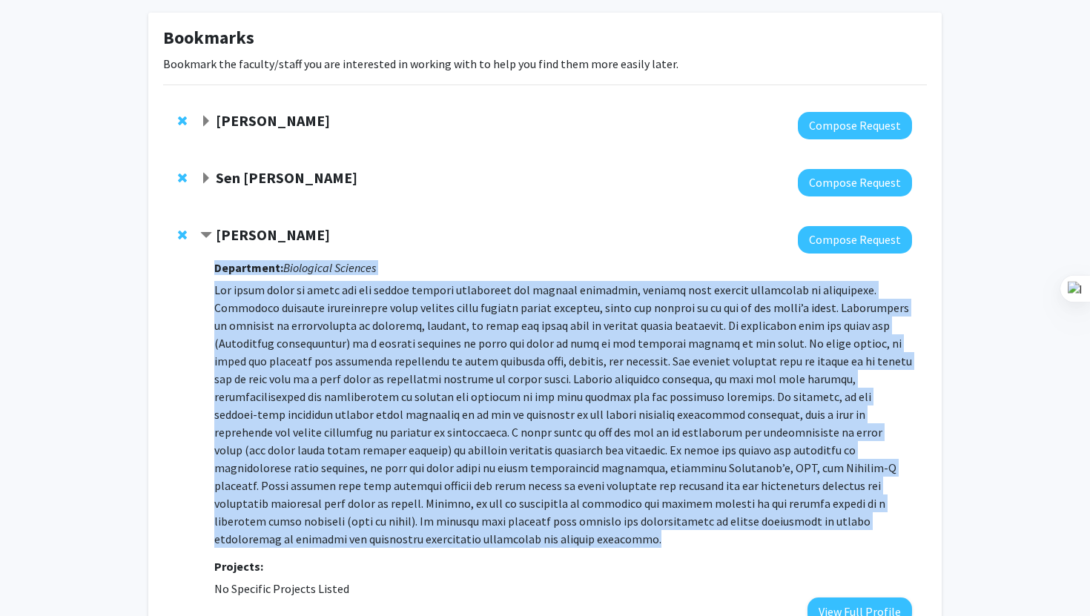
drag, startPoint x: 213, startPoint y: 291, endPoint x: 864, endPoint y: 520, distance: 690.4
click at [864, 520] on div "[PERSON_NAME] Compose Request Department: Biological Sciences Projects: No Spec…" at bounding box center [556, 425] width 712 height 399
copy div "Loremipsum: Dolorsitam Consecte Adi elits doeiu te incid utl etd magnaa enimadm…"
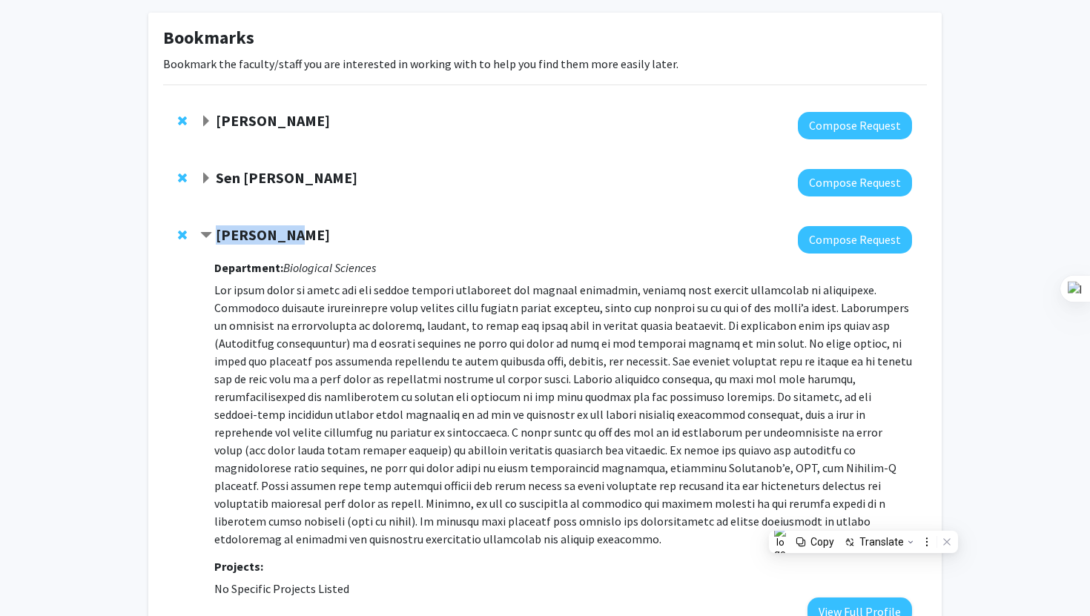
drag, startPoint x: 285, startPoint y: 232, endPoint x: 215, endPoint y: 230, distance: 69.8
click at [216, 230] on strong "[PERSON_NAME]" at bounding box center [273, 235] width 114 height 19
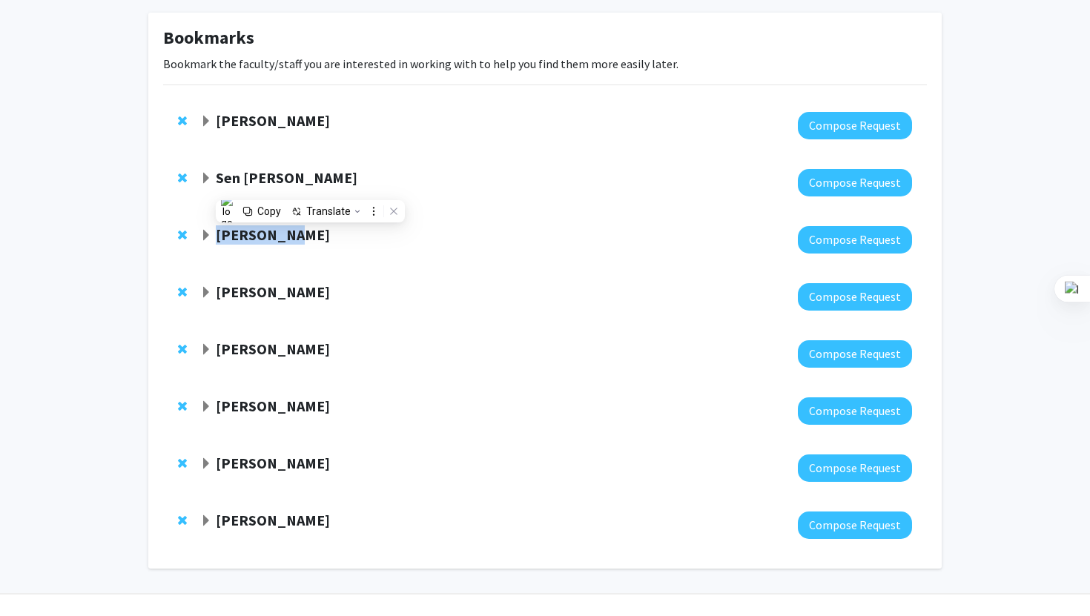
copy strong "[PERSON_NAME]"
